Goal: Information Seeking & Learning: Learn about a topic

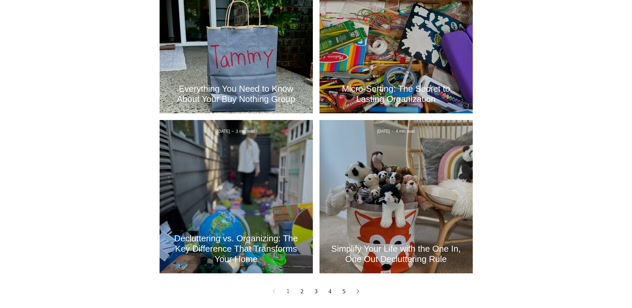
scroll to position [800, 0]
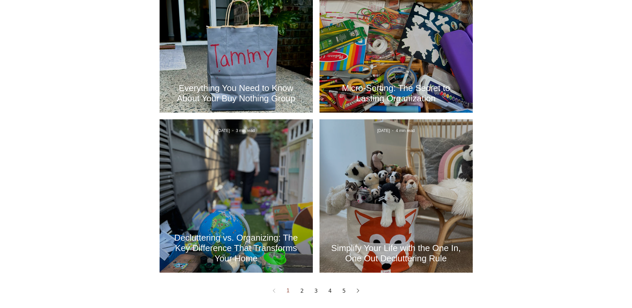
drag, startPoint x: 256, startPoint y: 185, endPoint x: 208, endPoint y: 213, distance: 56.0
drag, startPoint x: 208, startPoint y: 213, endPoint x: 210, endPoint y: 235, distance: 21.8
click at [297, 288] on link "2" at bounding box center [302, 291] width 12 height 12
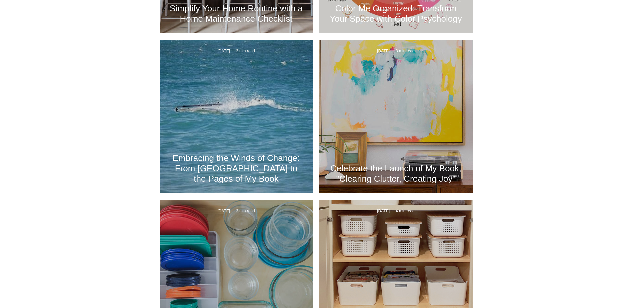
scroll to position [333, 0]
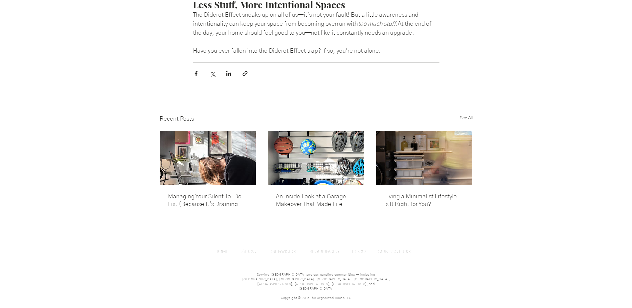
scroll to position [833, 0]
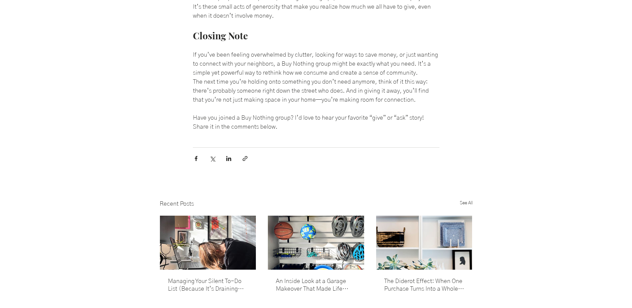
scroll to position [1528, 0]
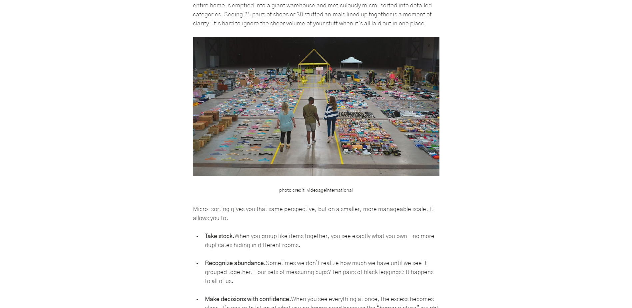
scroll to position [1067, 0]
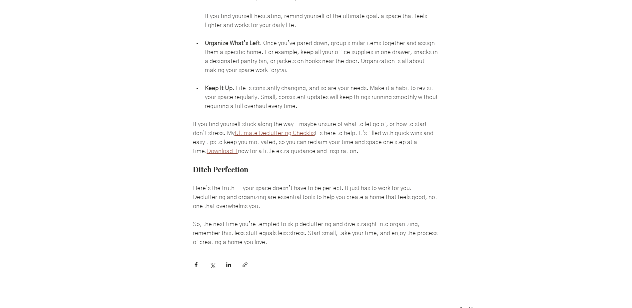
scroll to position [888, 0]
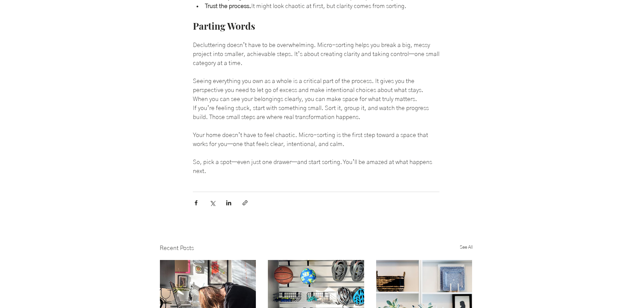
scroll to position [1808, 0]
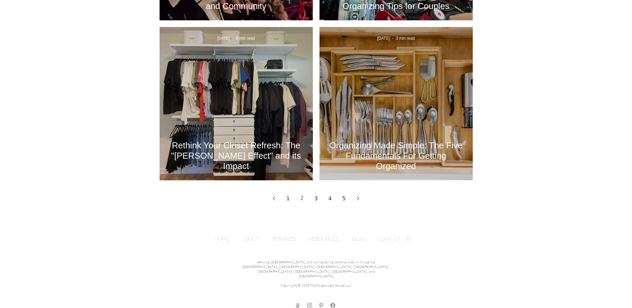
scroll to position [893, 0]
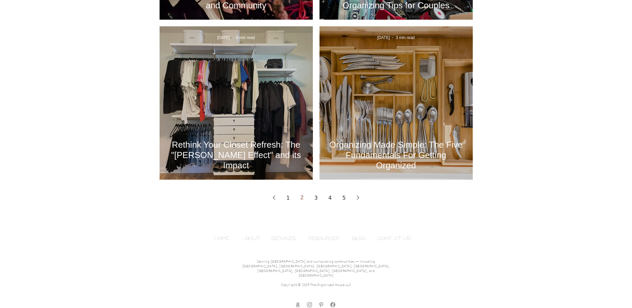
click at [315, 199] on link "3" at bounding box center [316, 198] width 12 height 12
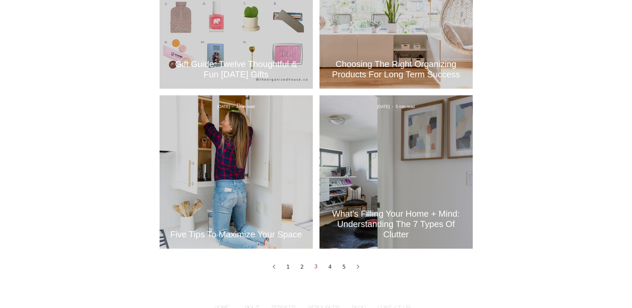
scroll to position [833, 0]
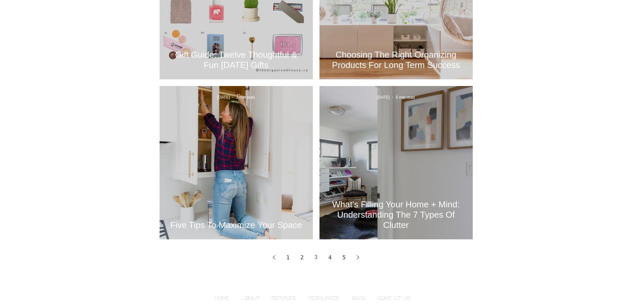
click at [332, 257] on link "4" at bounding box center [330, 257] width 12 height 12
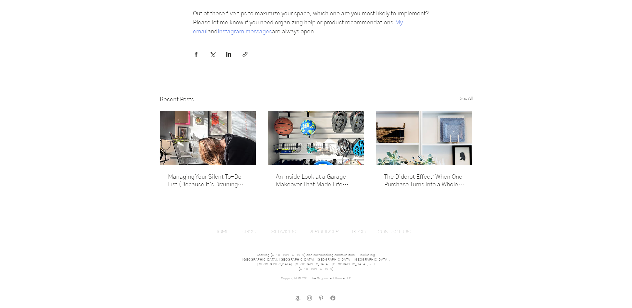
scroll to position [1305, 0]
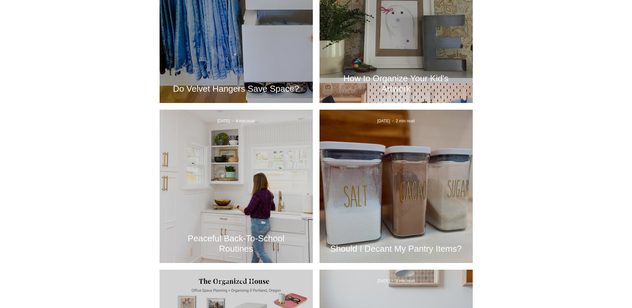
scroll to position [300, 0]
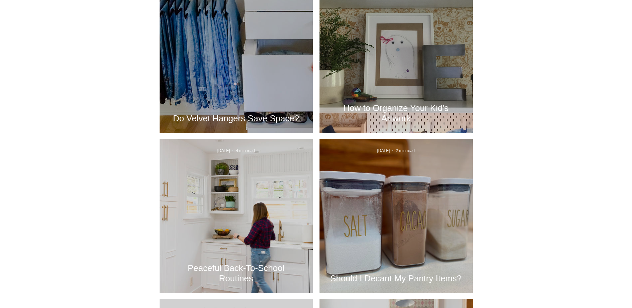
click at [225, 121] on h2 "Do Velvet Hangers Save Space?" at bounding box center [236, 118] width 133 height 10
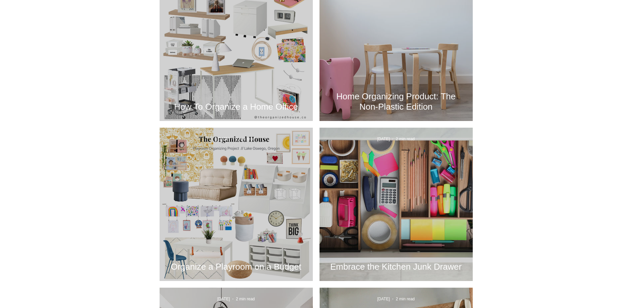
scroll to position [633, 0]
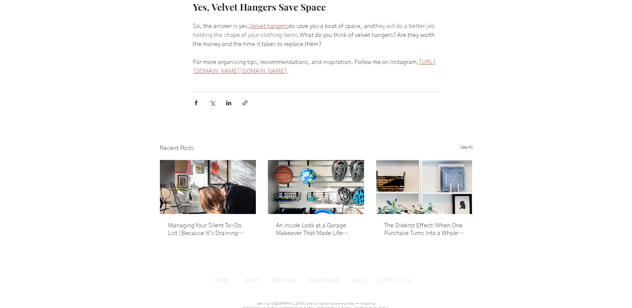
scroll to position [757, 0]
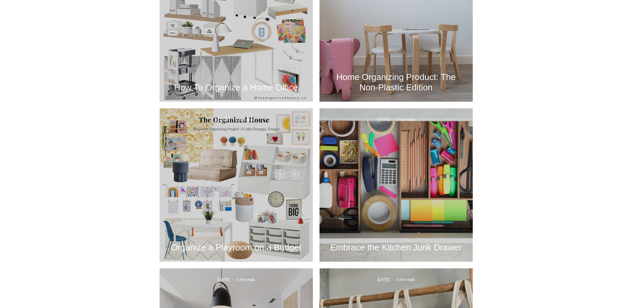
scroll to position [733, 0]
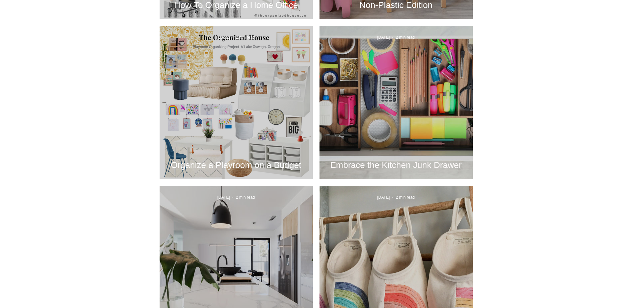
drag, startPoint x: 364, startPoint y: 116, endPoint x: 353, endPoint y: 162, distance: 46.6
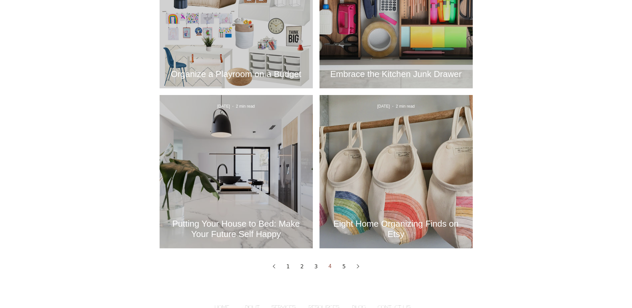
scroll to position [833, 0]
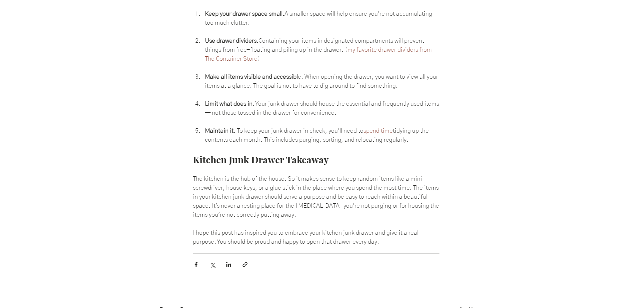
scroll to position [267, 0]
